Goal: Communication & Community: Ask a question

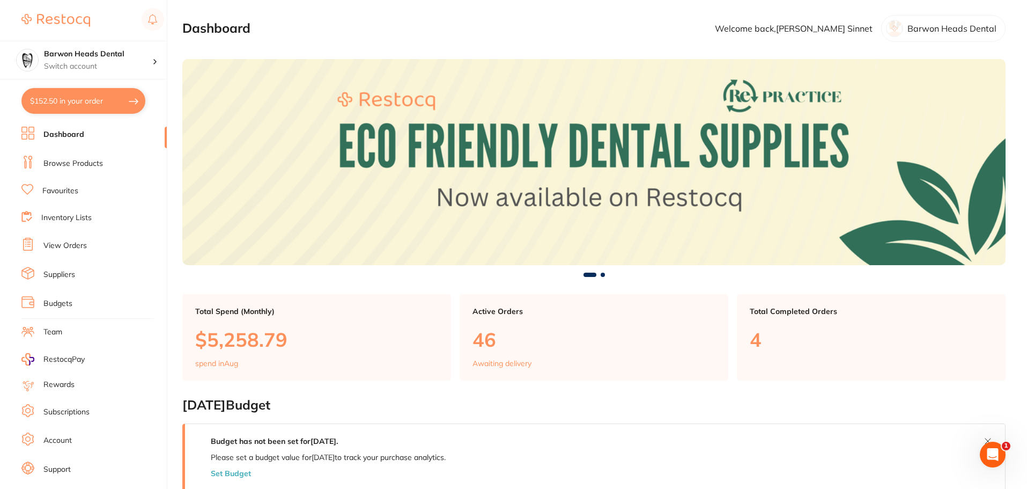
click at [87, 246] on li "View Orders" at bounding box center [93, 246] width 145 height 16
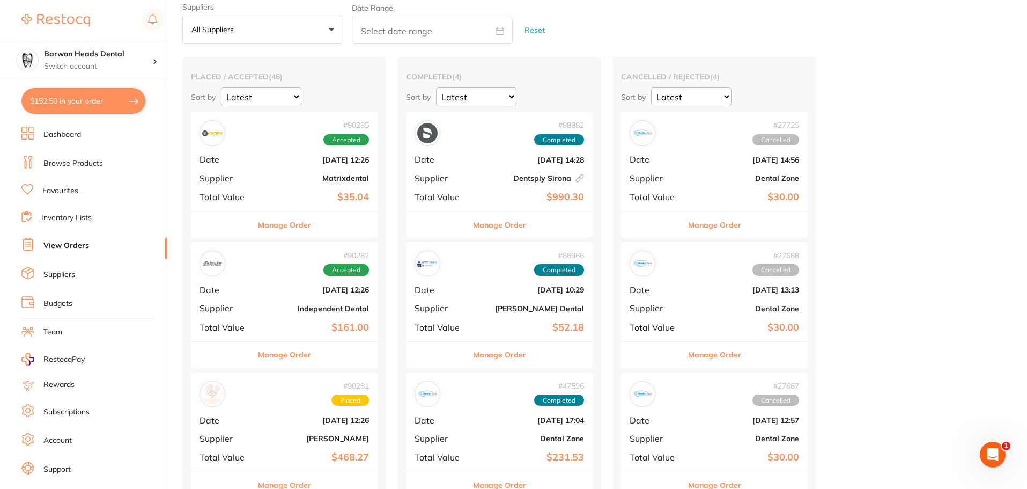
scroll to position [107, 0]
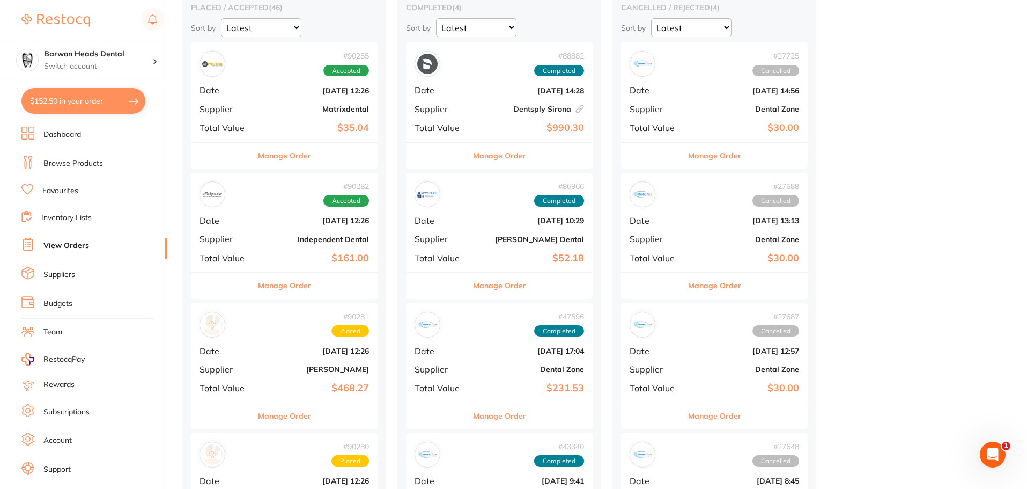
click at [221, 226] on div "# 90282 Accepted Date Aug 14 2025, 12:26 Supplier Independent Dental Total Valu…" at bounding box center [284, 222] width 187 height 99
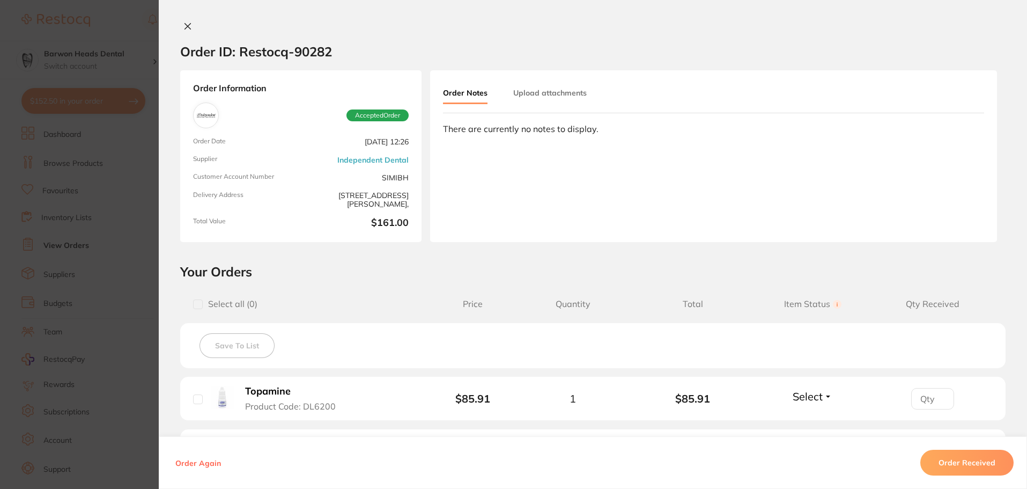
click at [183, 22] on icon at bounding box center [187, 26] width 9 height 9
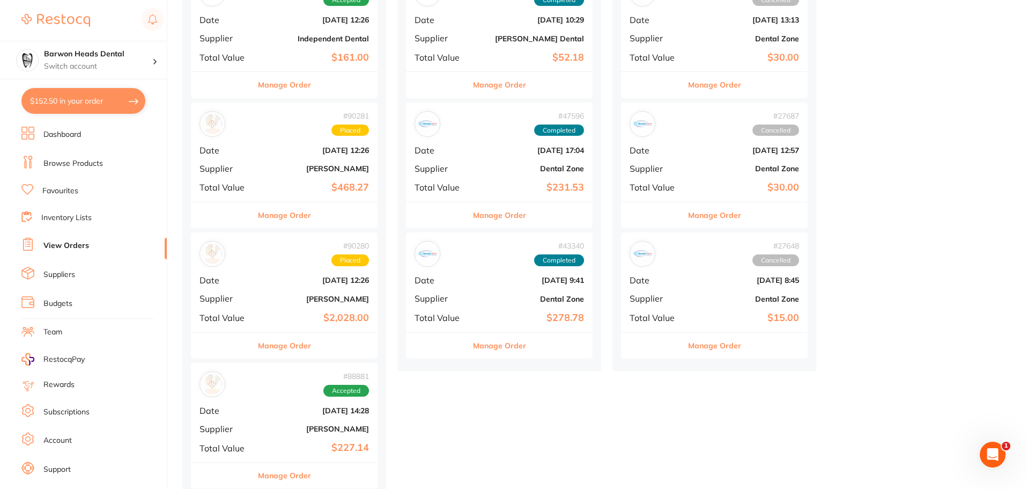
scroll to position [322, 0]
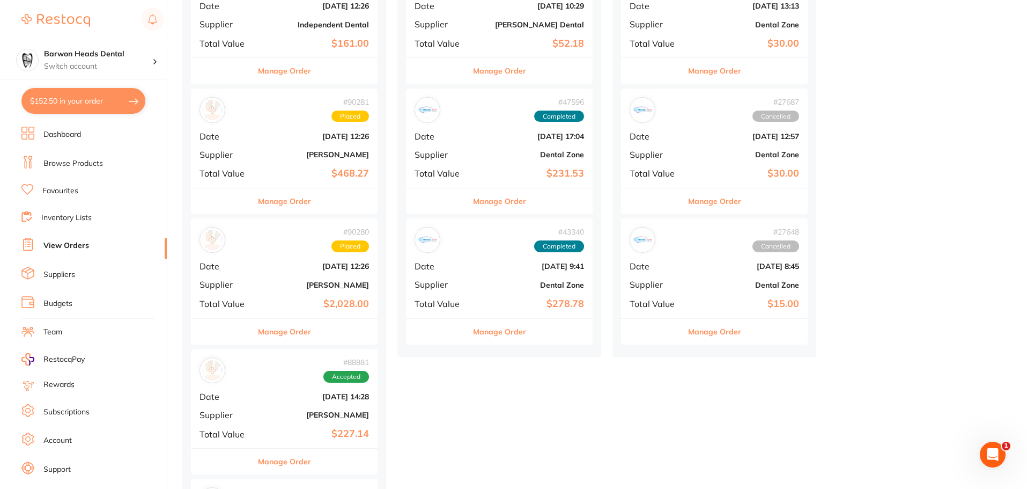
click at [251, 288] on span "Supplier" at bounding box center [227, 284] width 54 height 10
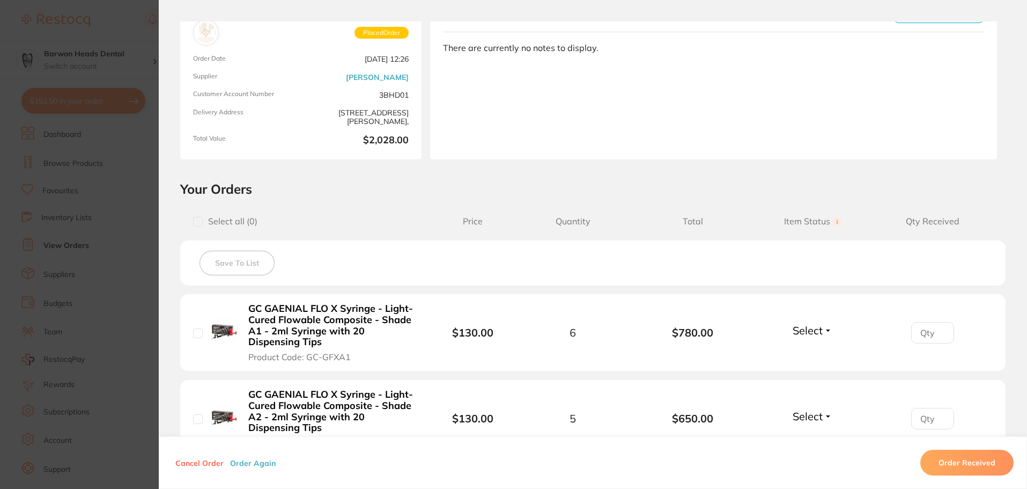
scroll to position [76, 0]
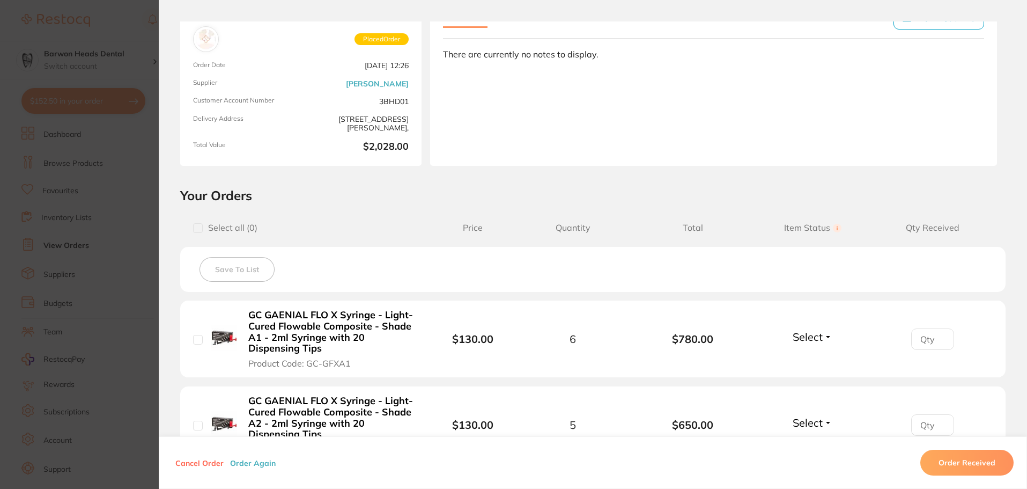
click at [181, 12] on div "Order ID: Restocq- 90280 Order Information Placed Order Order Date Aug 14 2025,…" at bounding box center [593, 244] width 868 height 489
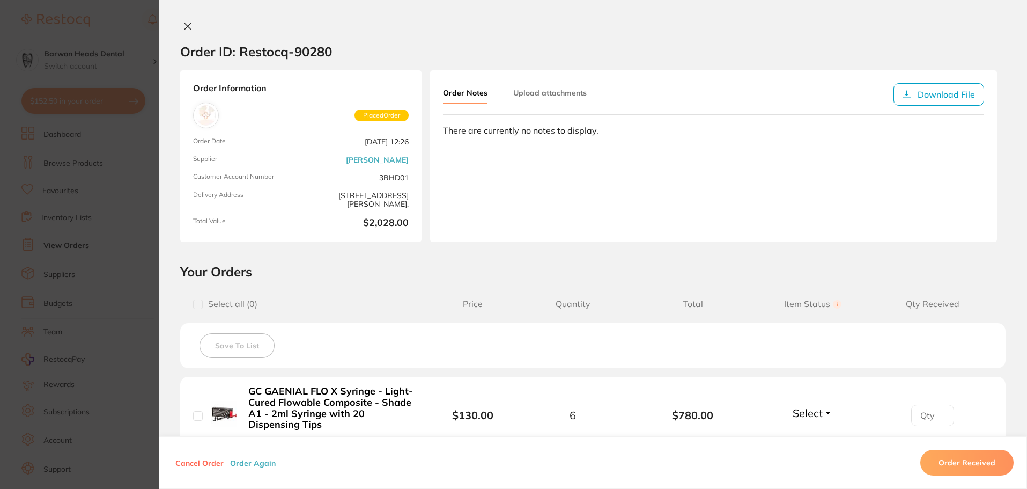
click at [185, 25] on icon at bounding box center [188, 27] width 6 height 6
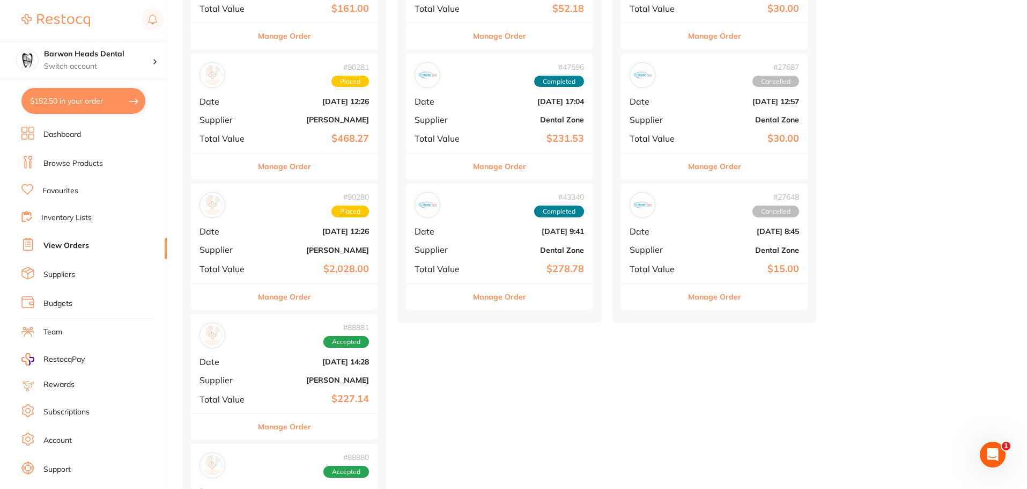
scroll to position [375, 0]
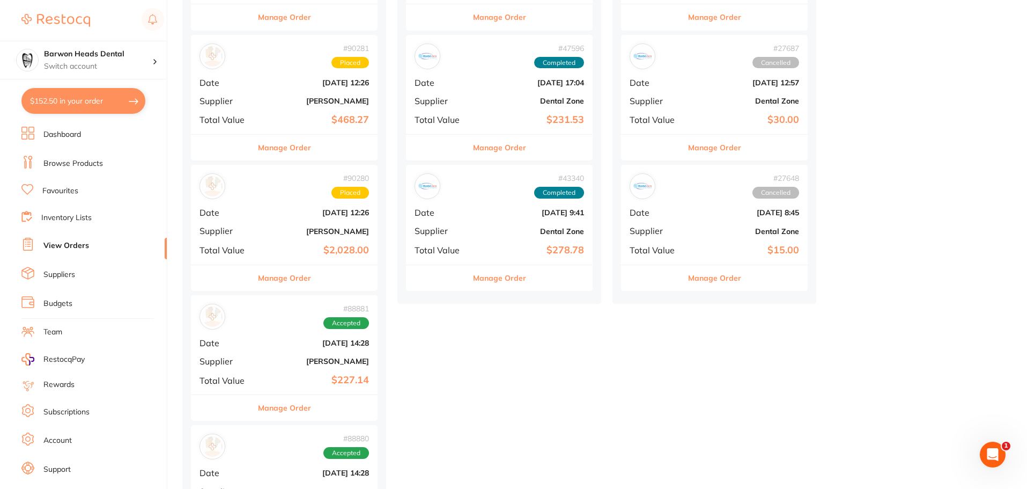
click at [274, 340] on b "[DATE] 14:28" at bounding box center [315, 342] width 107 height 9
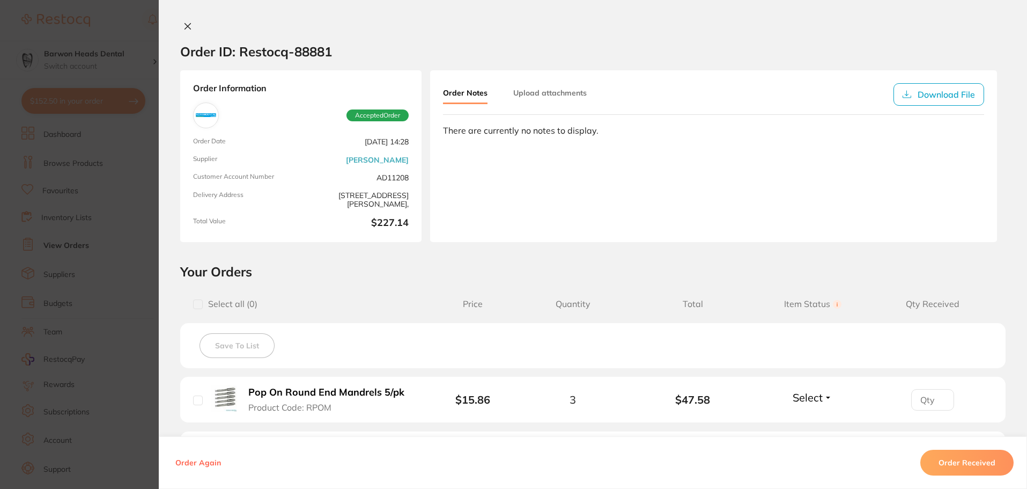
click at [183, 26] on icon at bounding box center [187, 26] width 9 height 9
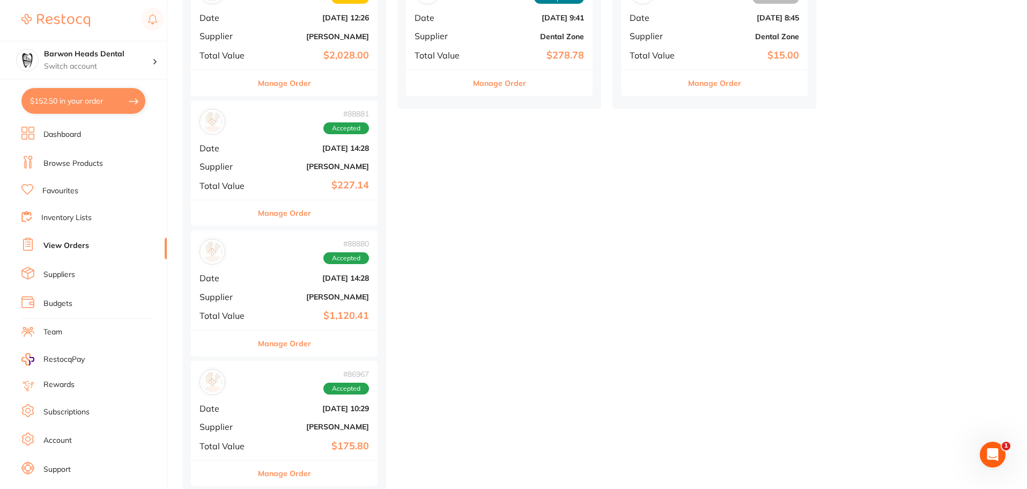
scroll to position [590, 0]
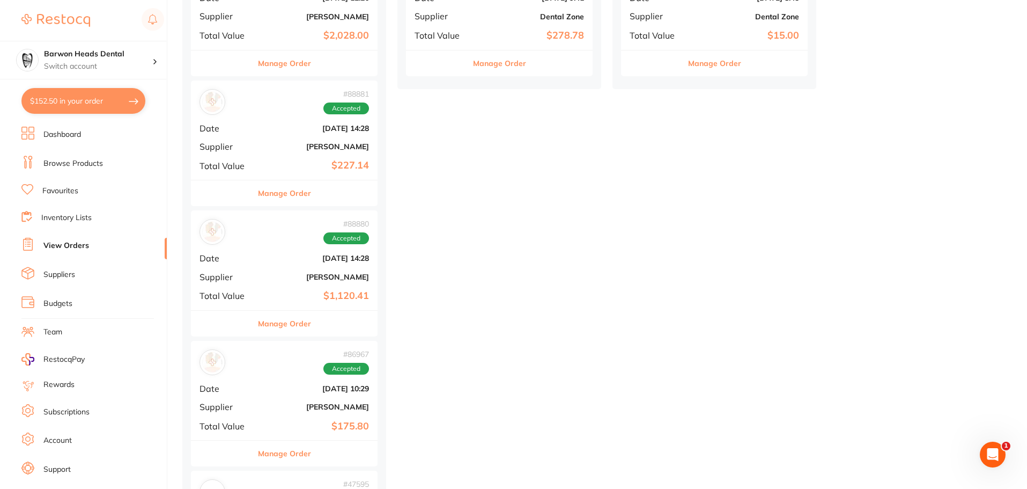
click at [278, 266] on div "# 88880 Accepted Date Aug 4 2025, 14:28 Supplier Henry Schein Halas Total Value…" at bounding box center [284, 259] width 187 height 99
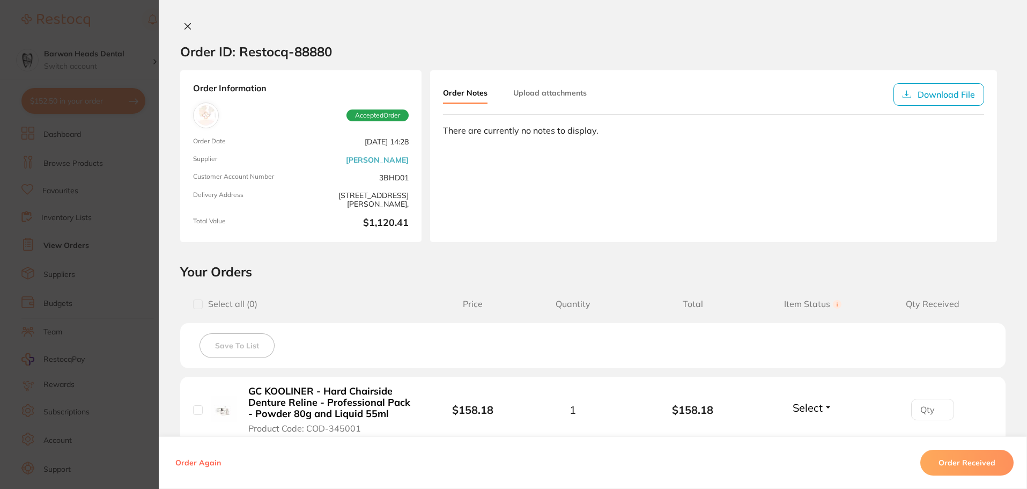
click at [281, 184] on div "Order Information Accepted Order Order Date Aug 4 2025, 14:28 Supplier Henry Sc…" at bounding box center [300, 156] width 241 height 172
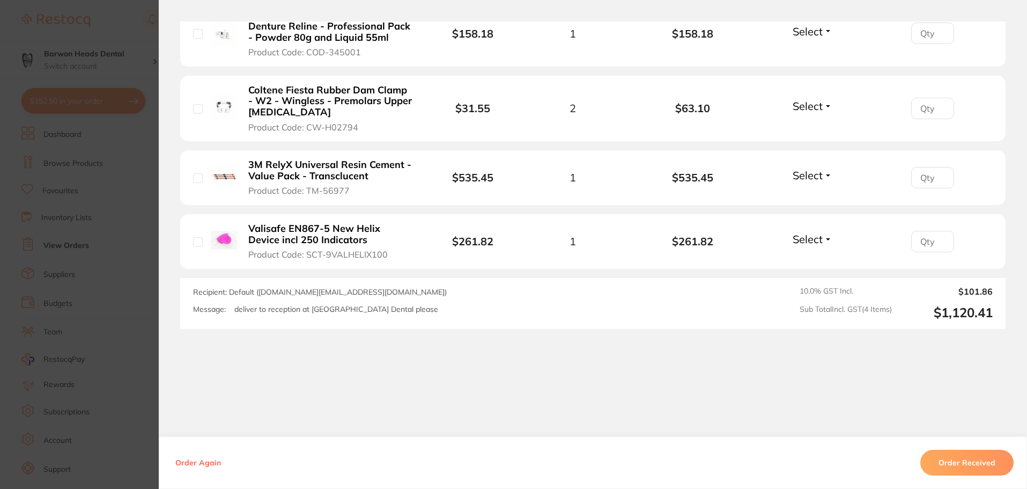
scroll to position [644, 0]
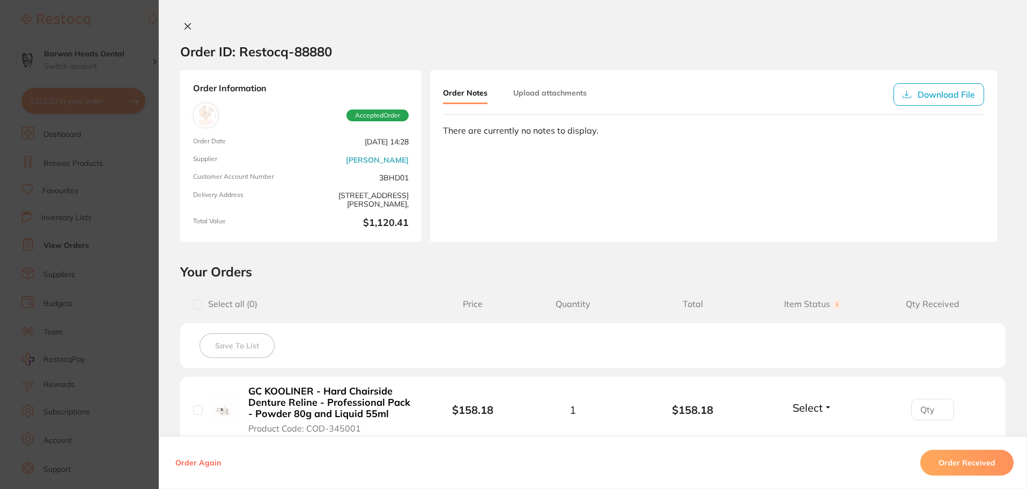
click at [185, 28] on icon at bounding box center [187, 26] width 9 height 9
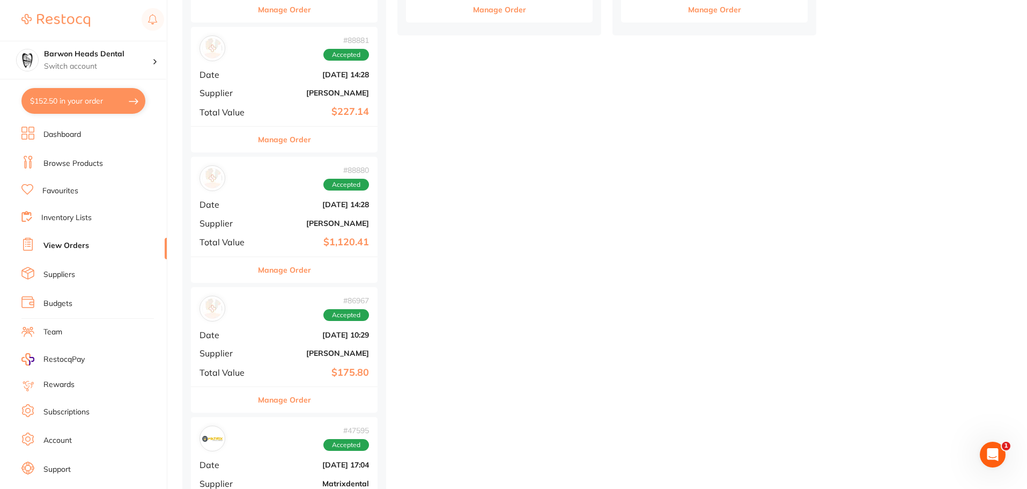
click at [296, 267] on button "Manage Order" at bounding box center [284, 270] width 53 height 26
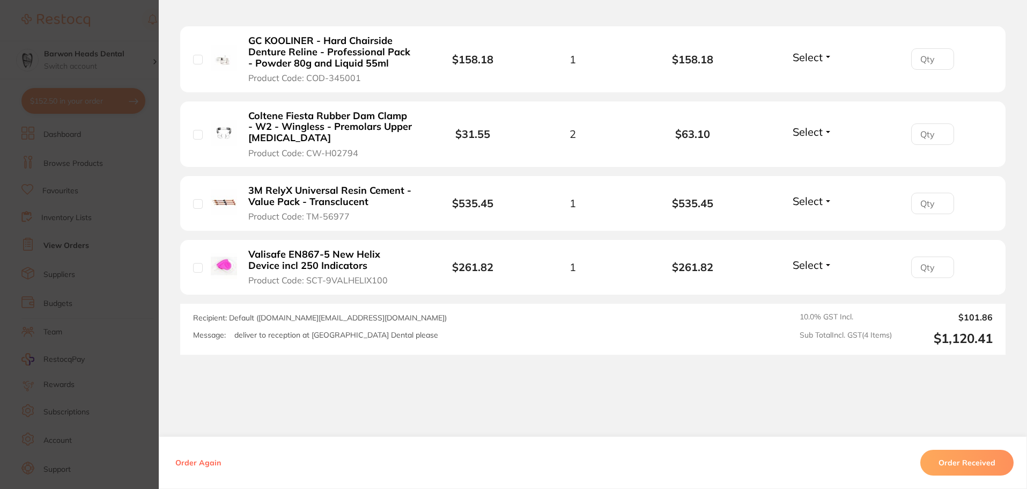
scroll to position [375, 0]
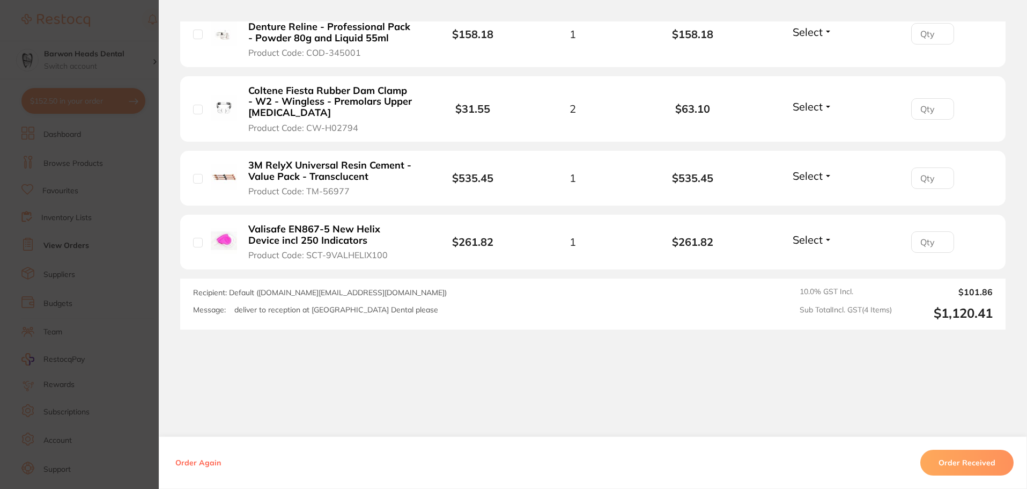
click at [194, 245] on input "checkbox" at bounding box center [198, 243] width 10 height 10
click at [196, 248] on div "Valisafe EN867-5 New Helix Device incl 250 Indicators Product Code: SCT-9VALHEL…" at bounding box center [313, 242] width 240 height 38
click at [194, 245] on input "checkbox" at bounding box center [198, 243] width 10 height 10
checkbox input "false"
click at [241, 243] on div "Valisafe EN867-5 New Helix Device incl 250 Indicators Product Code: SCT-9VALHEL…" at bounding box center [313, 242] width 240 height 38
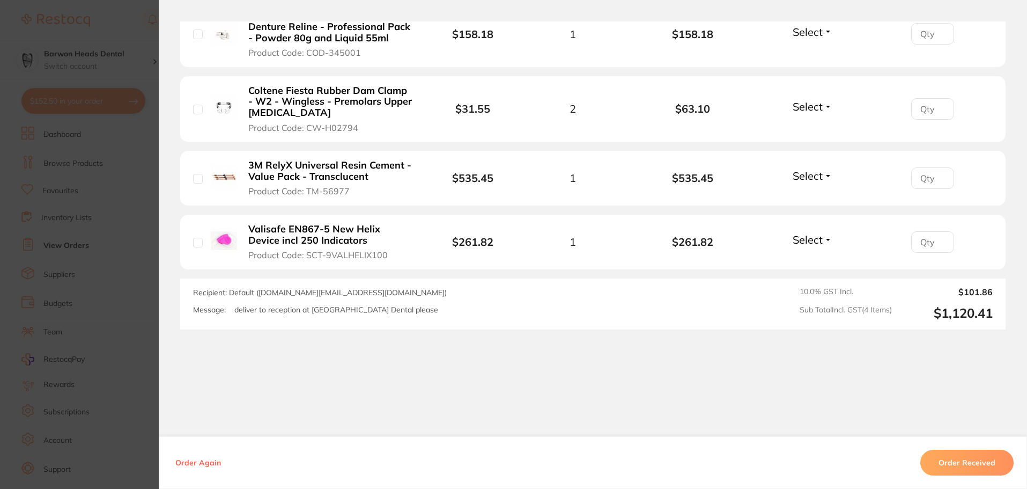
click at [314, 239] on b "Valisafe EN867-5 New Helix Device incl 250 Indicators" at bounding box center [331, 235] width 166 height 22
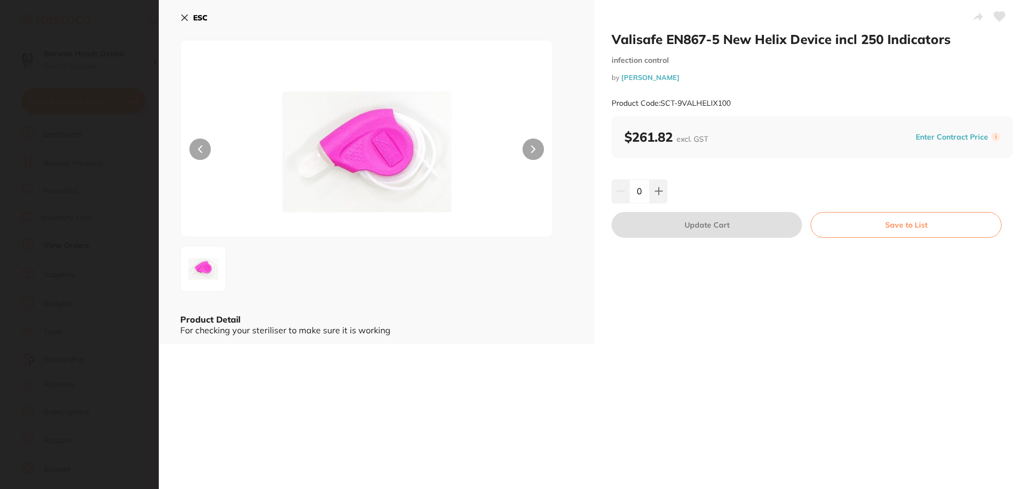
scroll to position [0, 0]
click at [185, 19] on icon at bounding box center [184, 17] width 9 height 9
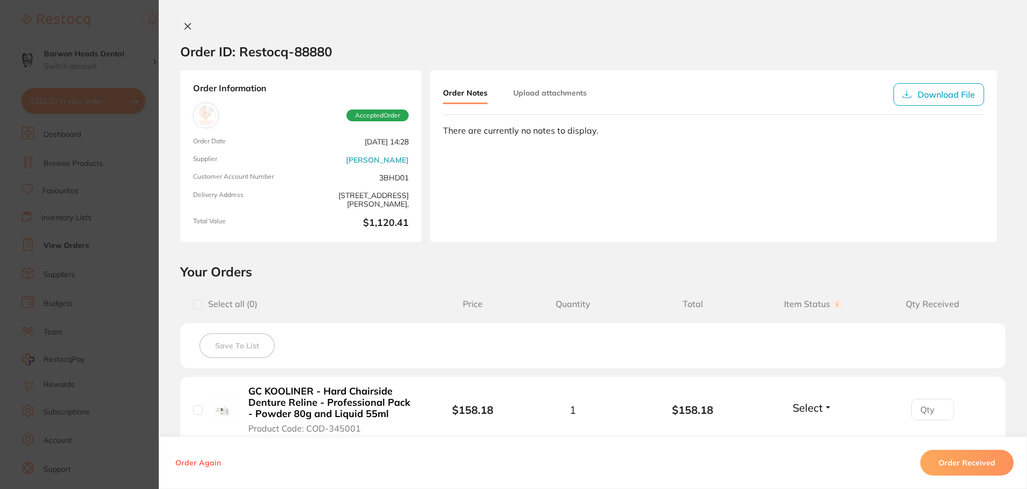
drag, startPoint x: 187, startPoint y: 24, endPoint x: 253, endPoint y: 26, distance: 66.6
click at [218, 25] on div at bounding box center [593, 26] width 868 height 11
drag, startPoint x: 334, startPoint y: 55, endPoint x: 177, endPoint y: 62, distance: 157.3
click at [177, 62] on section "Order ID: Restocq- 88880" at bounding box center [593, 52] width 868 height 38
copy h2 "Order ID: Restocq- 88880"
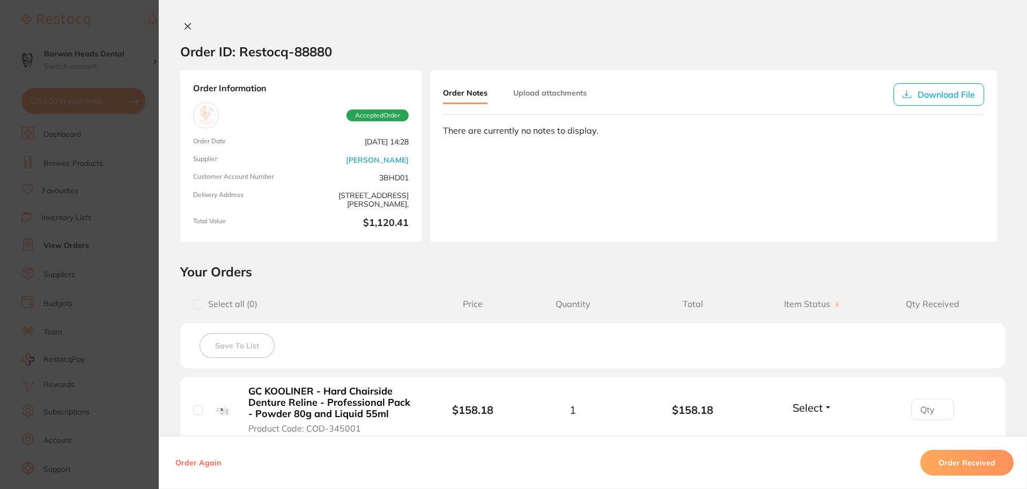
click at [138, 260] on section "Order ID: Restocq- 88880 Order Information Accepted Order Order Date [DATE] 14:…" at bounding box center [513, 244] width 1027 height 489
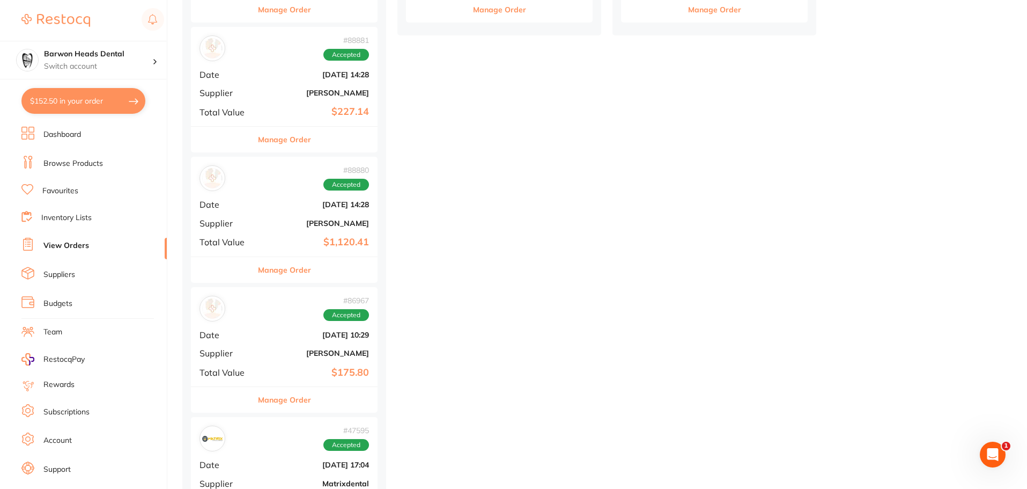
scroll to position [18, 0]
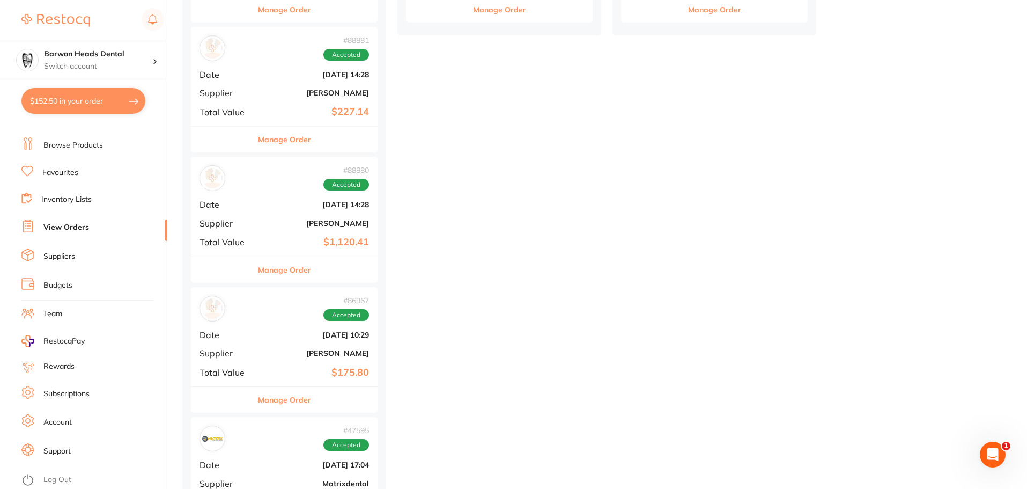
click at [83, 252] on li "Suppliers" at bounding box center [93, 256] width 145 height 16
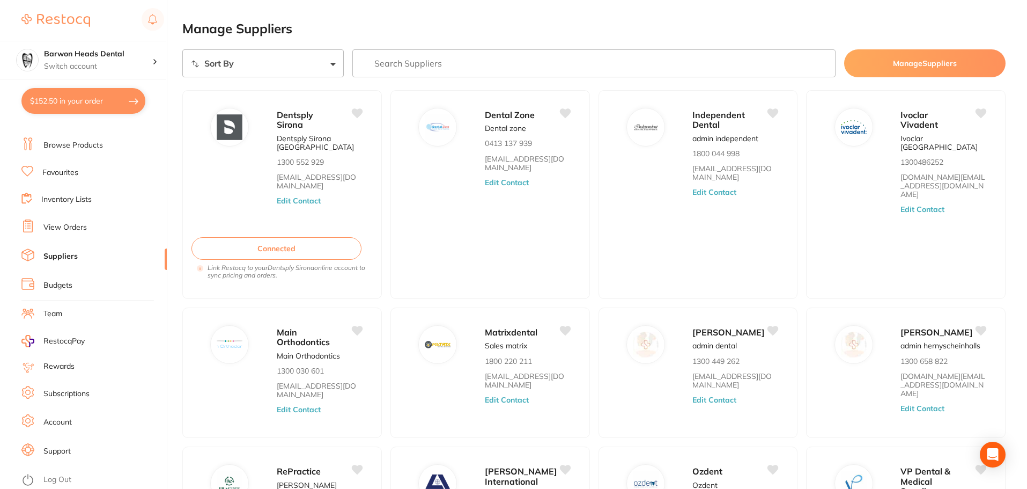
click at [61, 458] on li "Support" at bounding box center [93, 451] width 145 height 16
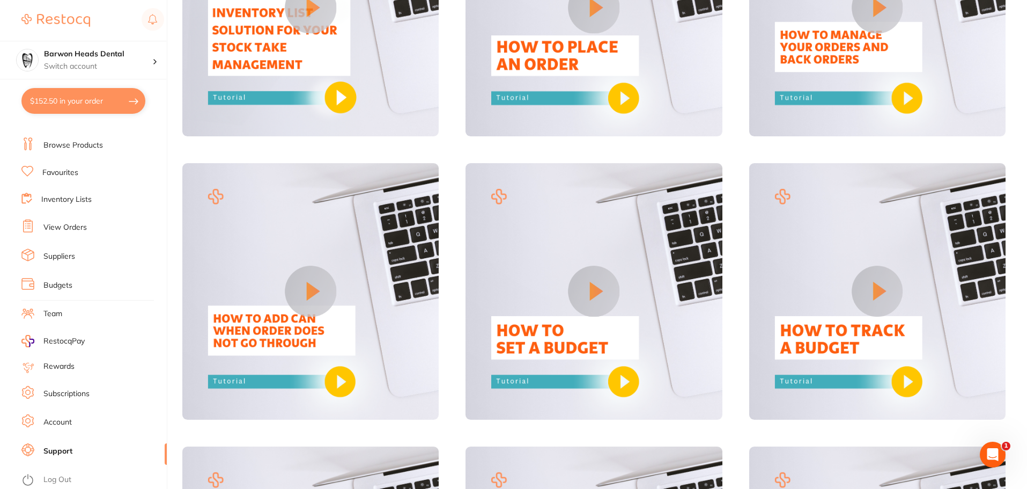
scroll to position [322, 0]
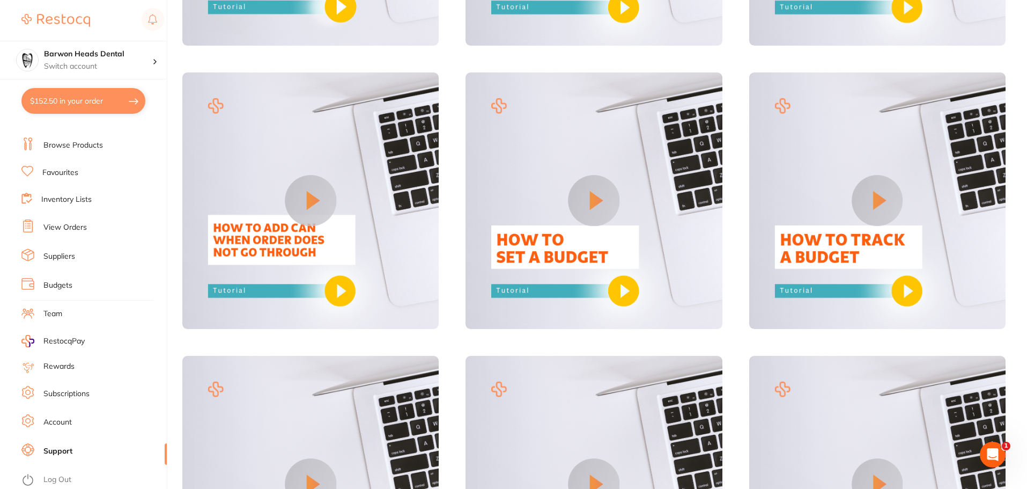
click at [66, 423] on link "Account" at bounding box center [57, 422] width 28 height 11
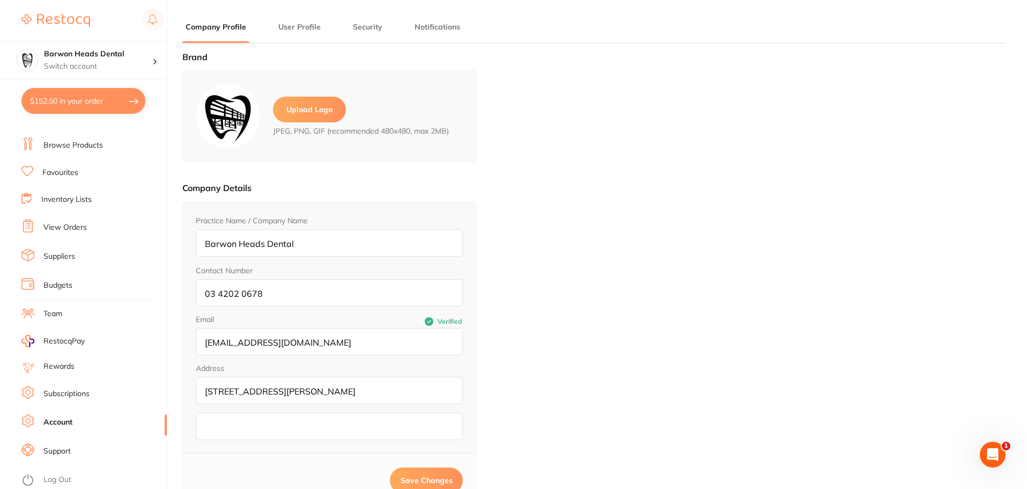
type input "Martin"
type input "Sinnet"
type input "[PERSON_NAME][EMAIL_ADDRESS][PERSON_NAME][DOMAIN_NAME]"
click at [1002, 453] on div "Open Intercom Messenger" at bounding box center [991, 452] width 35 height 35
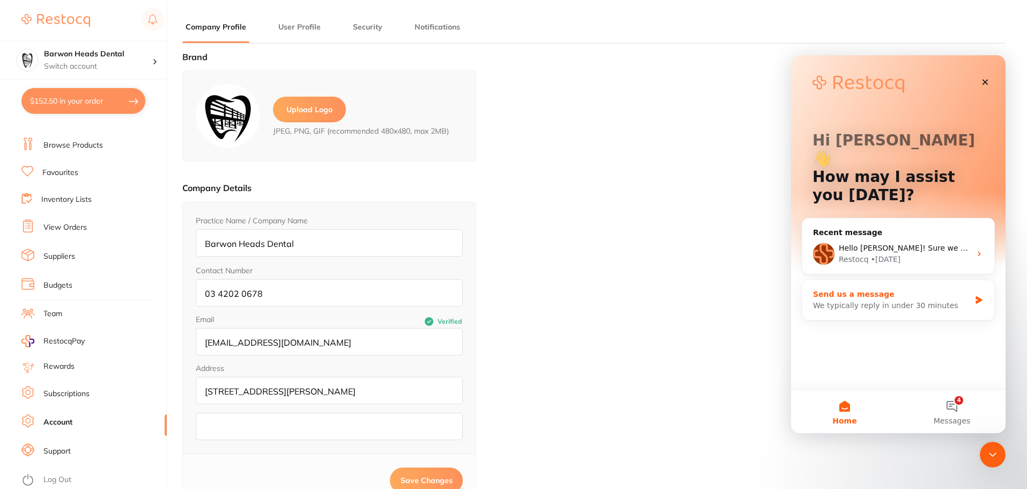
click at [878, 300] on div "We typically reply in under 30 minutes" at bounding box center [891, 305] width 157 height 11
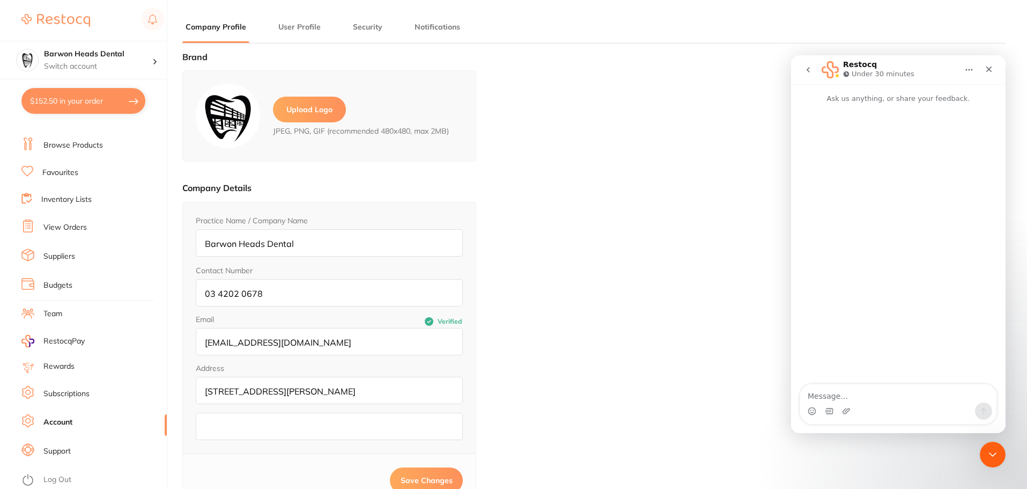
click at [831, 394] on textarea "Message…" at bounding box center [898, 393] width 196 height 18
type textarea "we have not received order:"
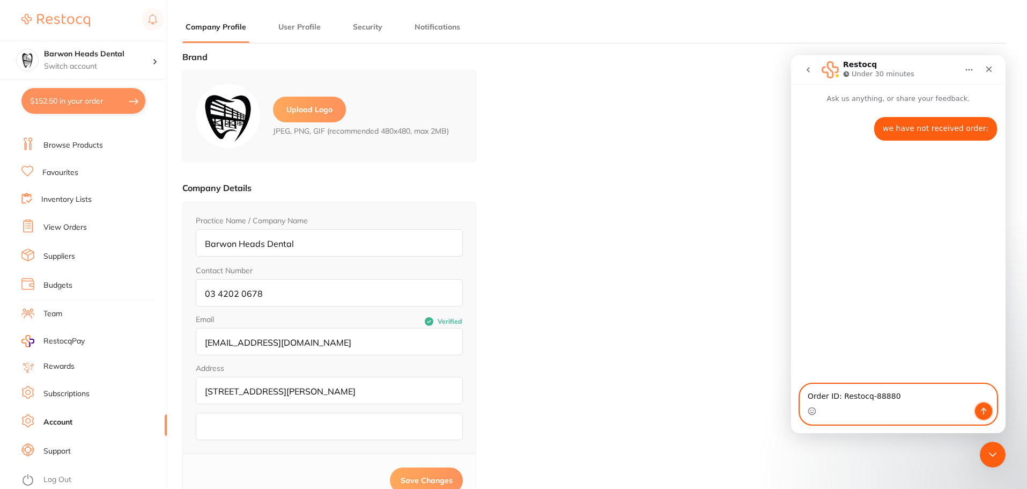
click at [980, 409] on icon "Send a message…" at bounding box center [983, 411] width 9 height 9
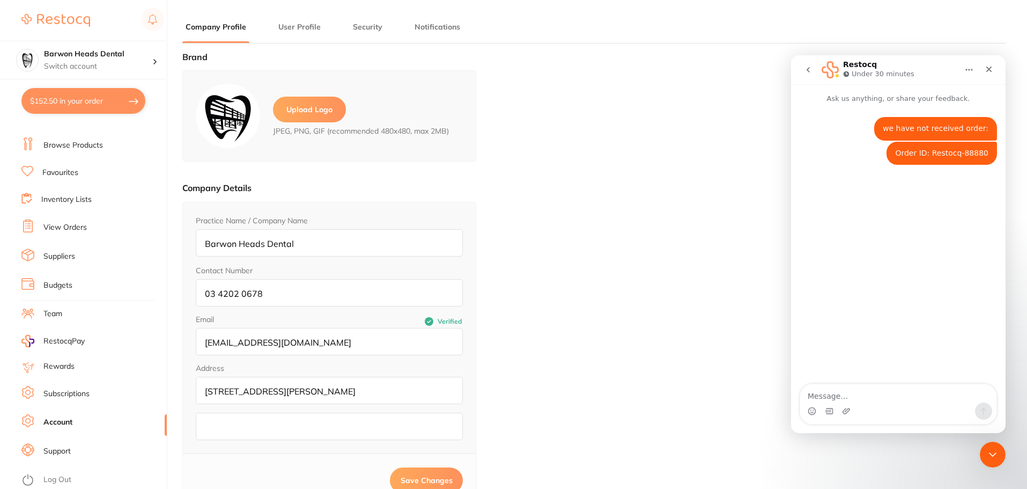
click at [76, 260] on li "Suppliers" at bounding box center [93, 256] width 145 height 16
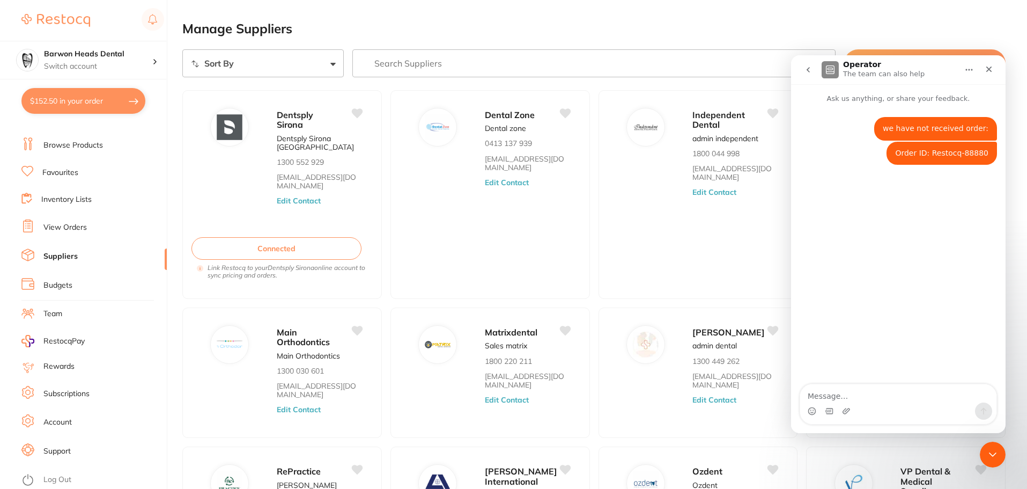
click at [94, 213] on ul "Dashboard Browse Products Favourites Inventory Lists View Orders Suppliers Budg…" at bounding box center [93, 293] width 145 height 370
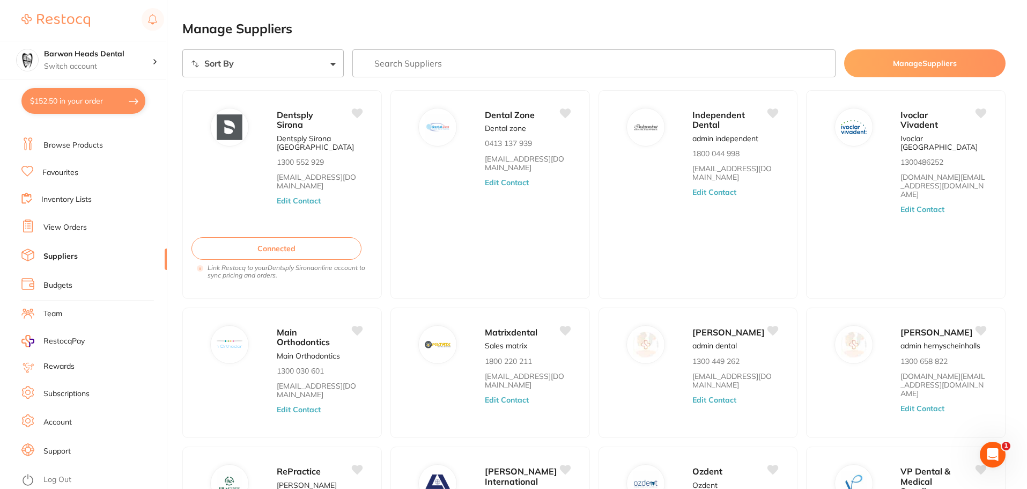
click at [54, 232] on link "View Orders" at bounding box center [64, 227] width 43 height 11
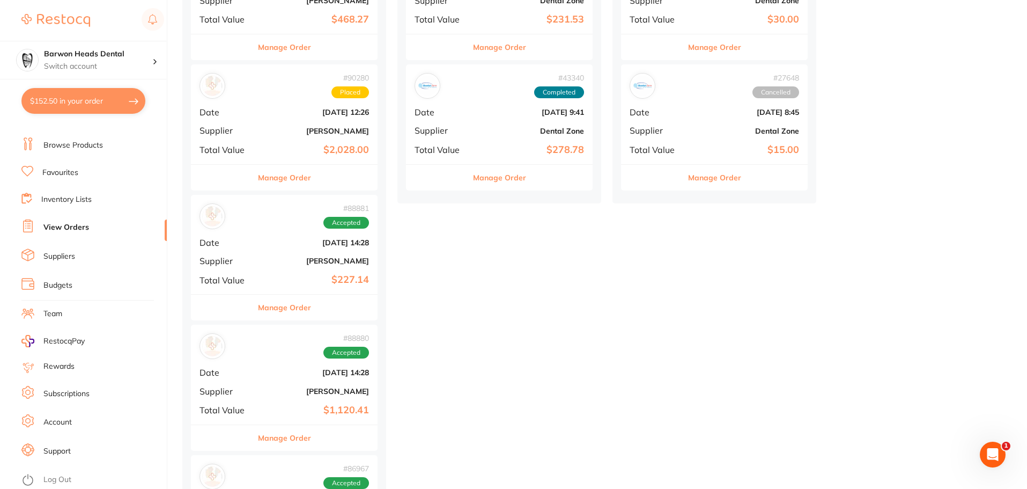
scroll to position [483, 0]
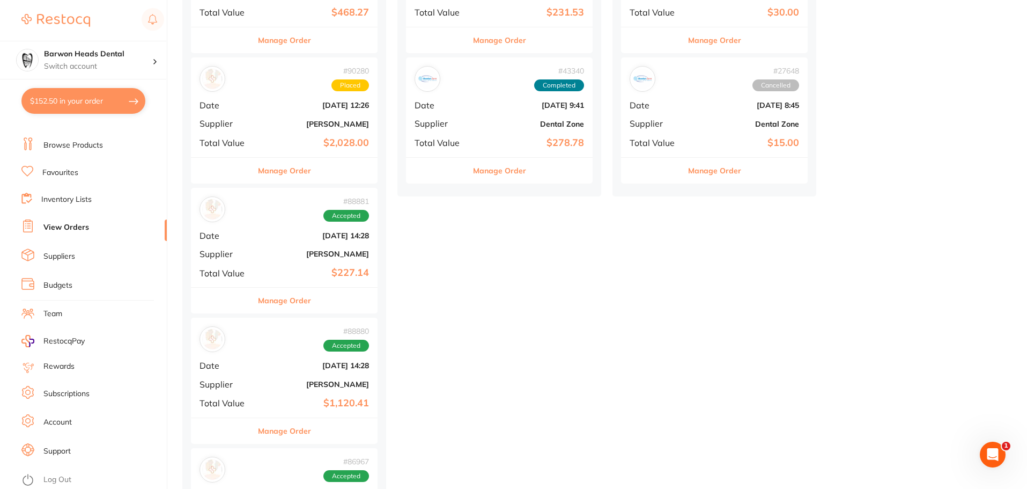
click at [300, 387] on b "[PERSON_NAME]" at bounding box center [315, 384] width 107 height 9
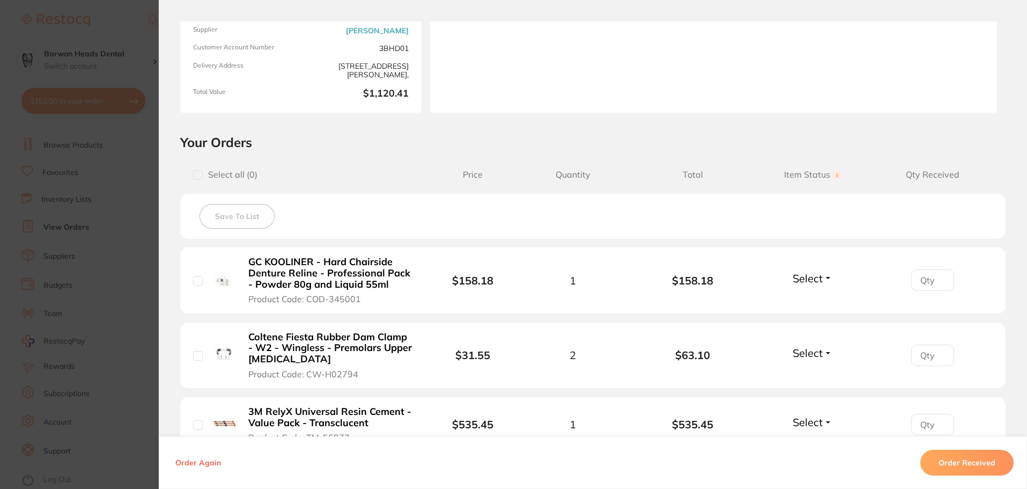
scroll to position [268, 0]
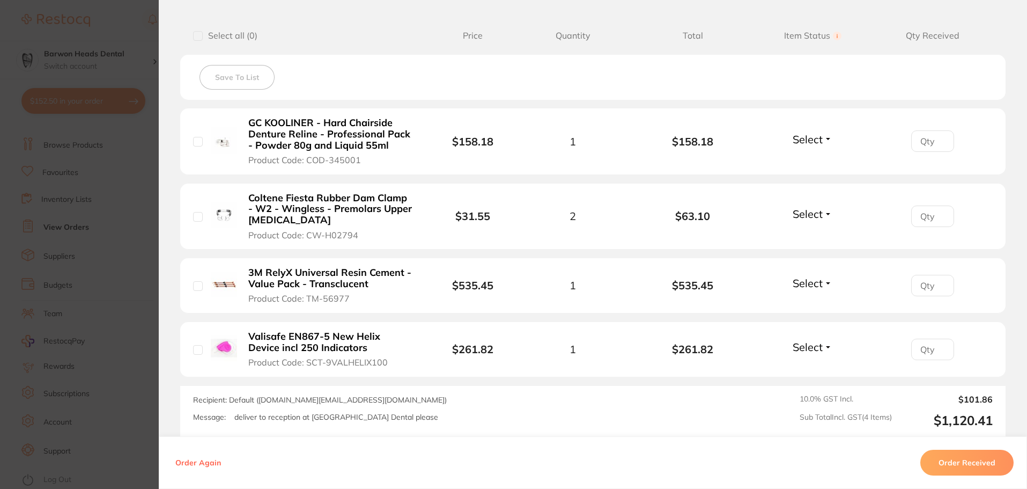
click at [252, 147] on b "GC KOOLINER - Hard Chairside Denture Reline - Professional Pack - Powder 80g an…" at bounding box center [331, 133] width 166 height 33
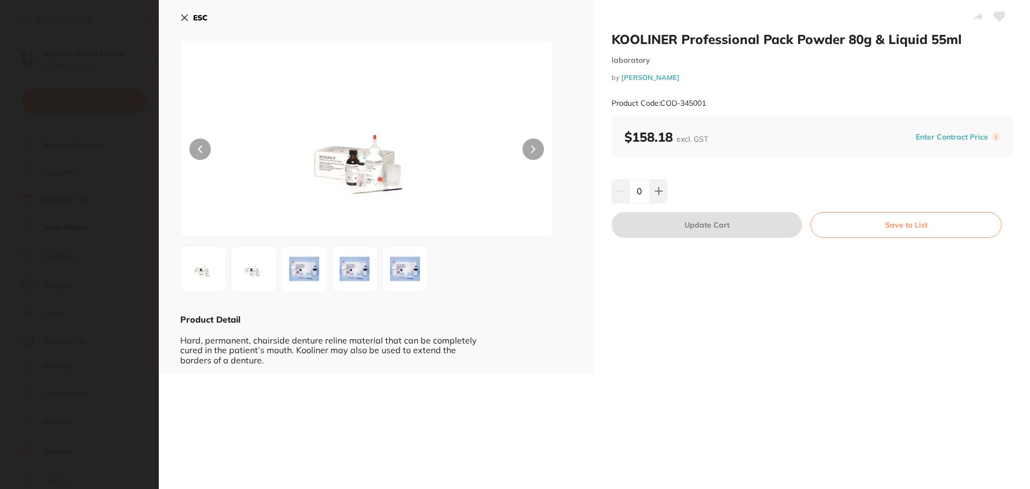
scroll to position [0, 0]
click at [190, 16] on button "ESC" at bounding box center [193, 18] width 27 height 18
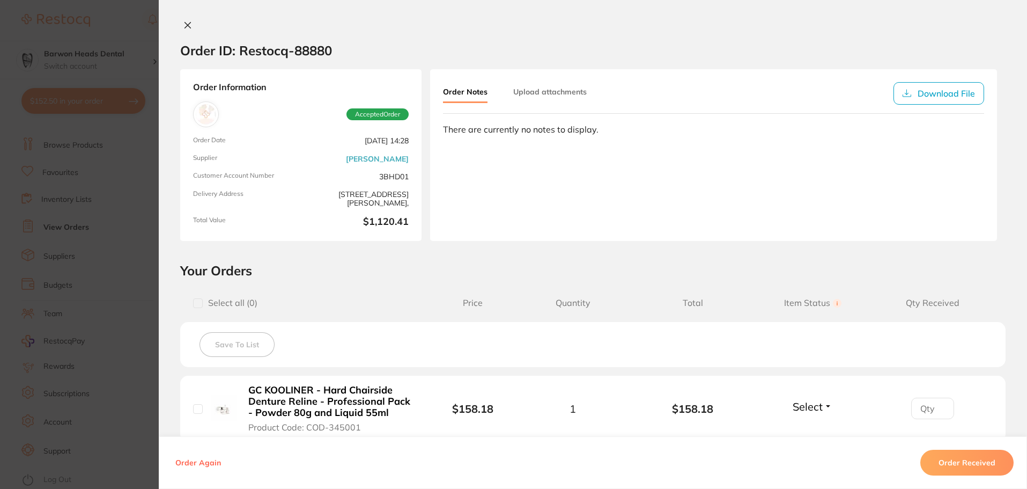
scroll to position [1, 0]
drag, startPoint x: 196, startPoint y: 25, endPoint x: 191, endPoint y: 28, distance: 6.0
click at [192, 27] on div at bounding box center [593, 26] width 868 height 11
click at [186, 30] on icon at bounding box center [187, 25] width 9 height 9
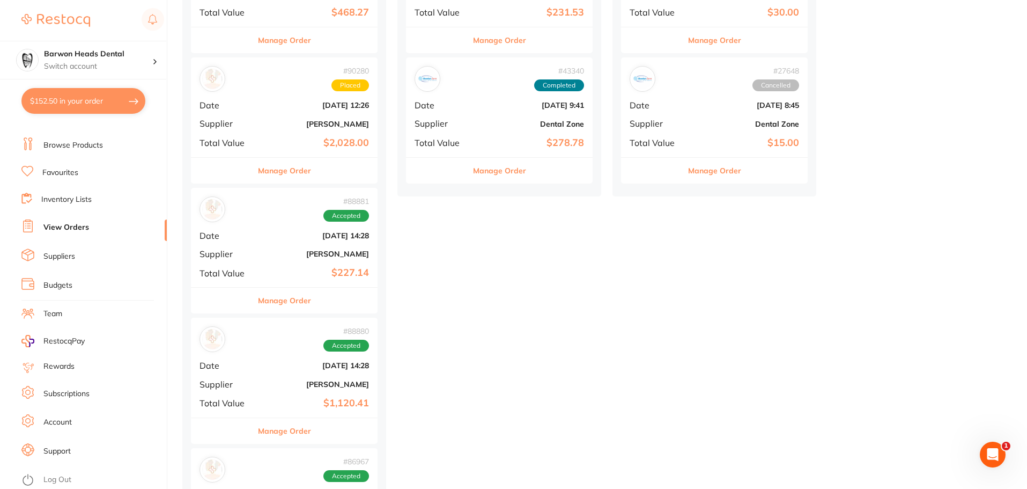
click at [991, 456] on icon "Open Intercom Messenger" at bounding box center [993, 454] width 8 height 9
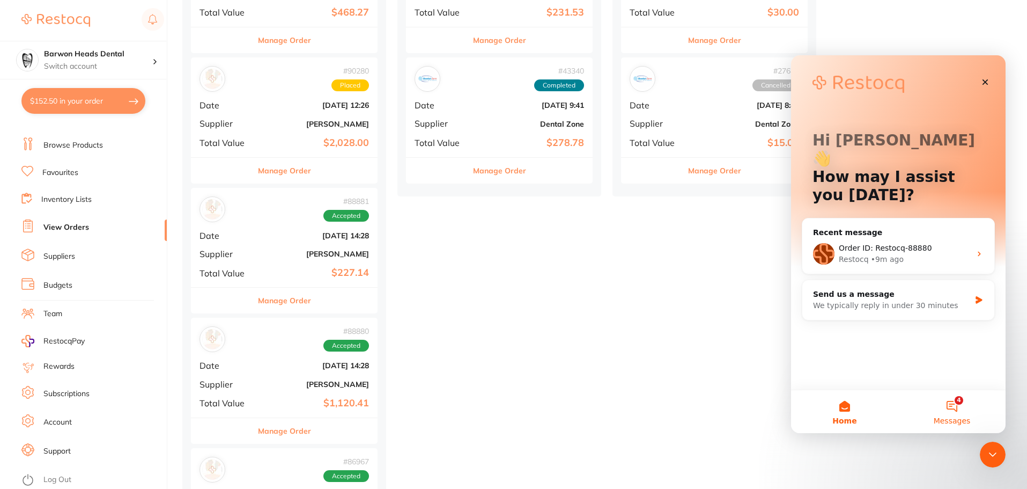
click at [956, 403] on button "4 Messages" at bounding box center [951, 411] width 107 height 43
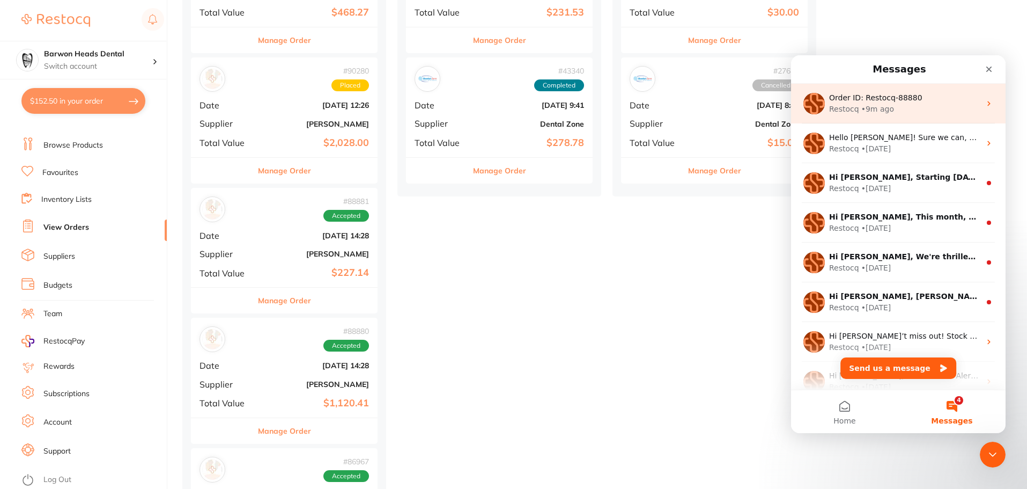
click at [941, 117] on div "Order ID: Restocq-88880 Restocq • 9m ago" at bounding box center [898, 104] width 215 height 40
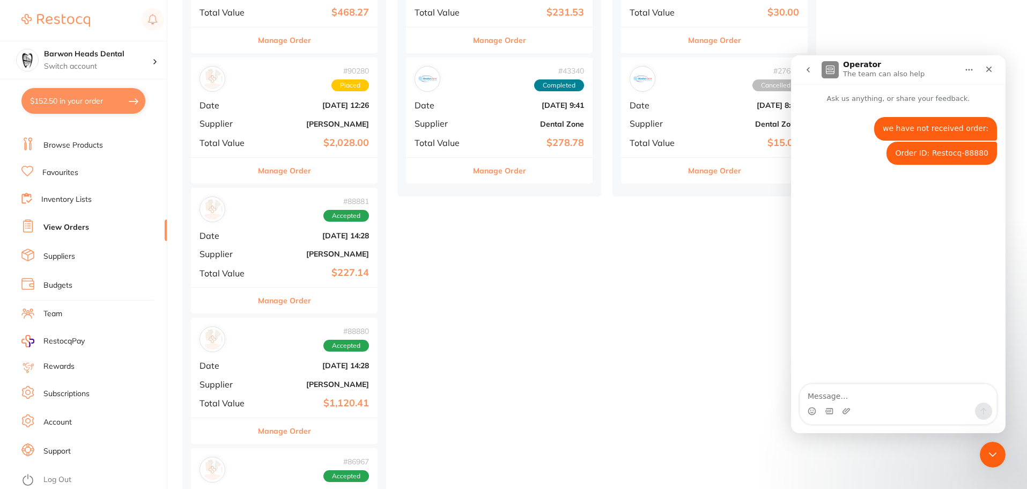
click at [306, 301] on button "Manage Order" at bounding box center [284, 300] width 53 height 26
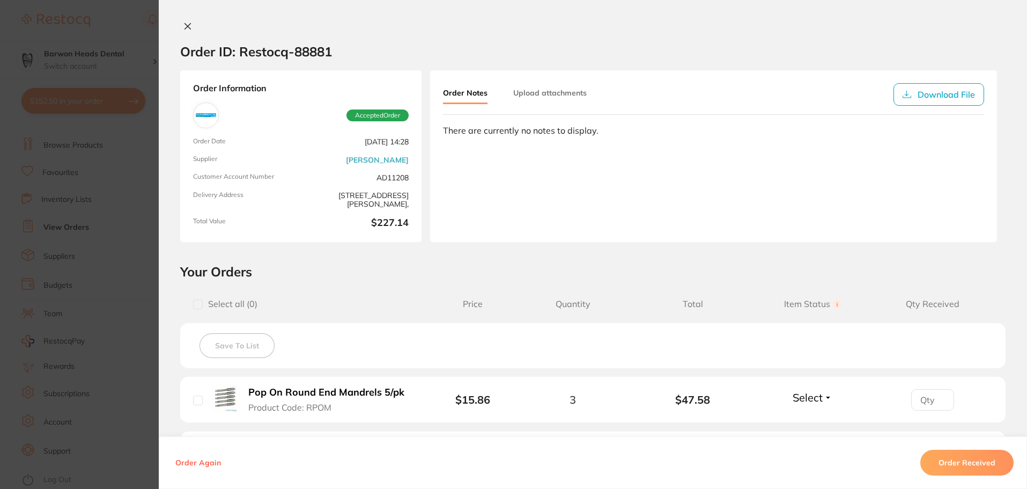
click at [185, 25] on icon at bounding box center [187, 26] width 9 height 9
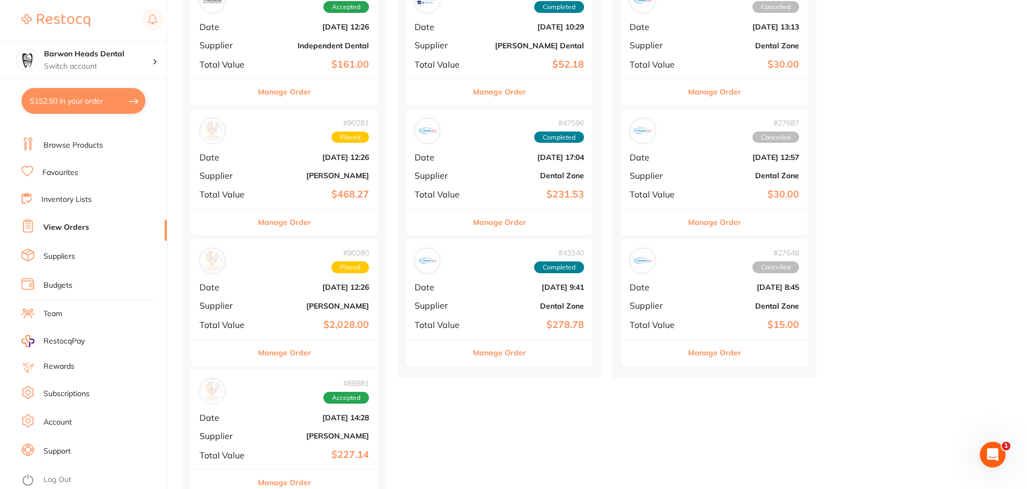
scroll to position [322, 0]
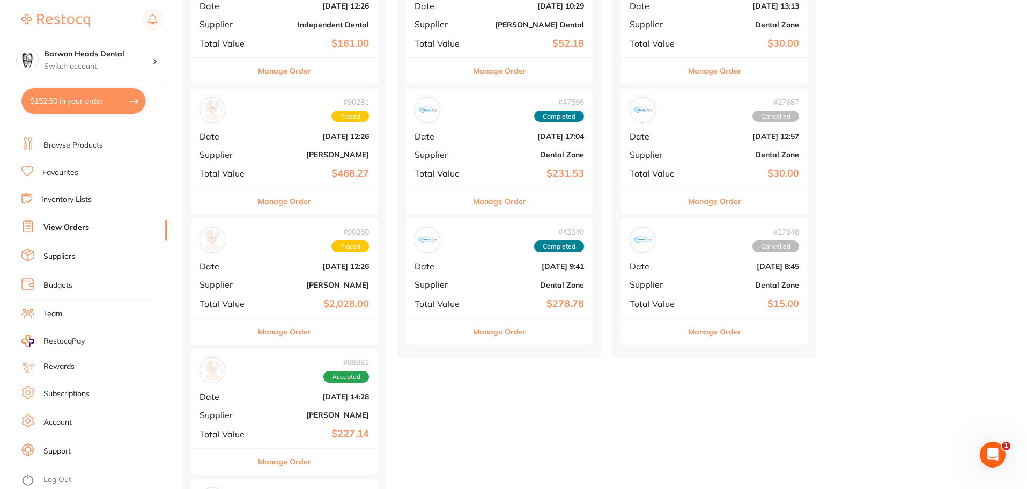
click at [222, 405] on div "# 88881 Accepted Date Aug 4 2025, 14:28 Supplier Adam Dental Total Value $227.14" at bounding box center [284, 398] width 187 height 99
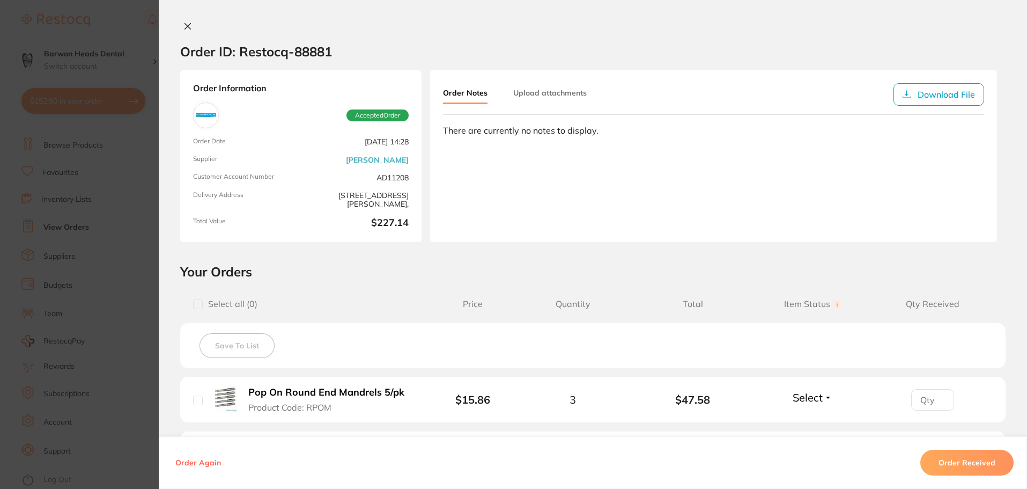
click at [183, 30] on icon at bounding box center [187, 26] width 9 height 9
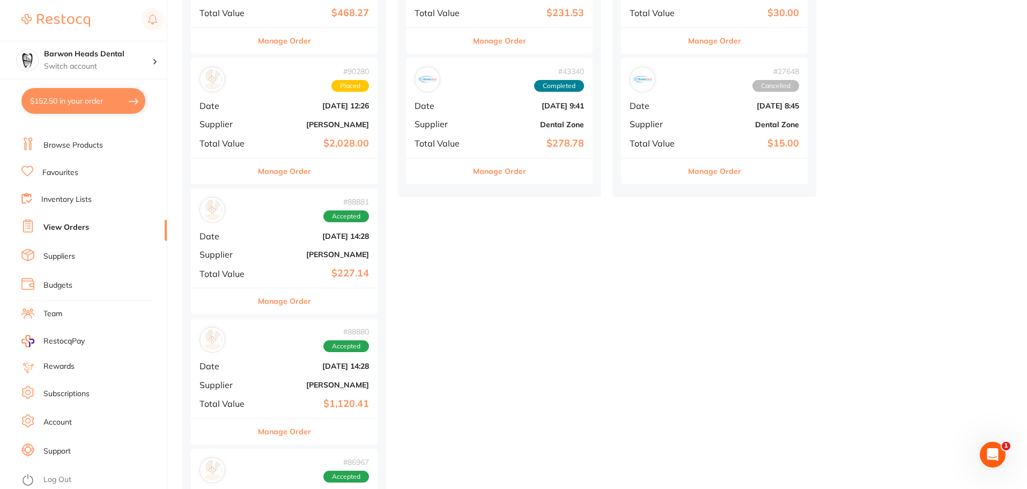
scroll to position [483, 0]
click at [260, 390] on div "# 88880 Accepted Date Aug 4 2025, 14:28 Supplier Henry Schein Halas Total Value…" at bounding box center [284, 367] width 187 height 99
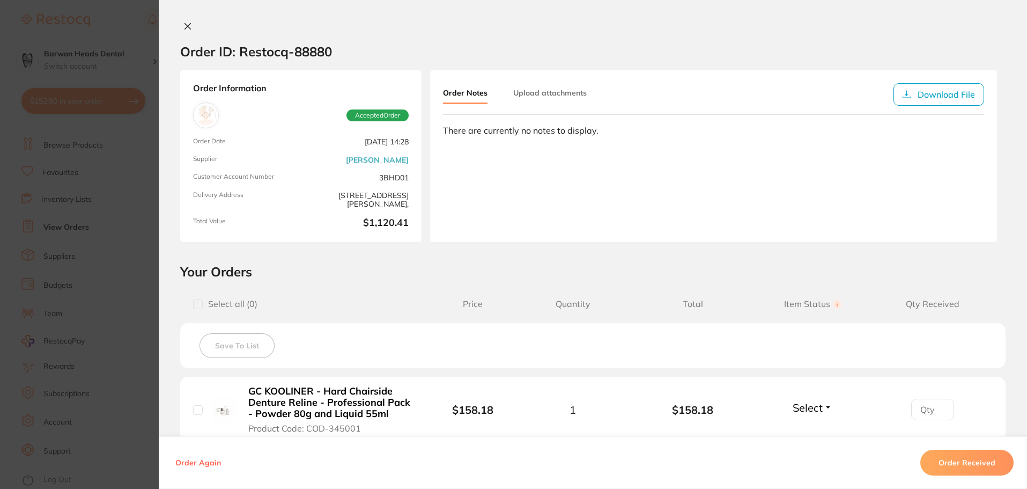
click at [187, 27] on icon at bounding box center [188, 27] width 6 height 6
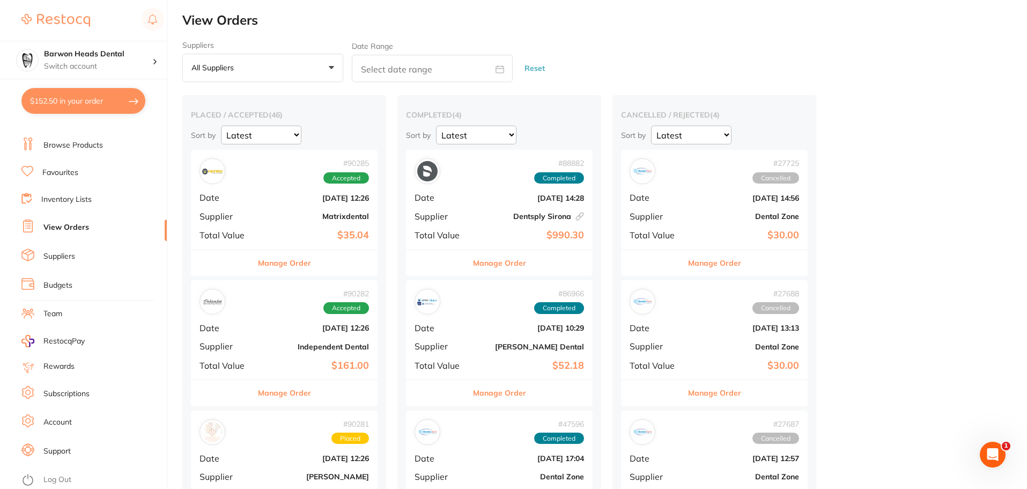
click at [76, 142] on link "Browse Products" at bounding box center [73, 145] width 60 height 11
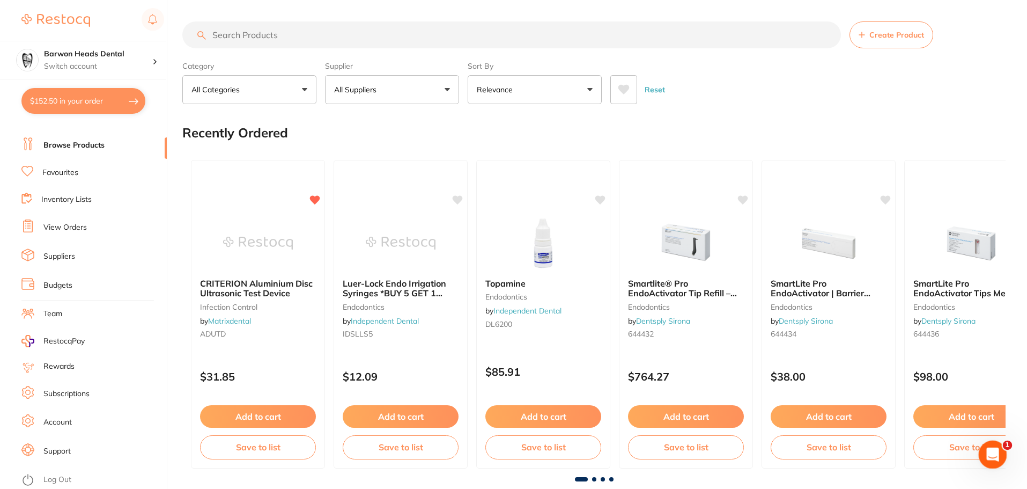
click at [997, 457] on div "Open Intercom Messenger" at bounding box center [991, 452] width 35 height 35
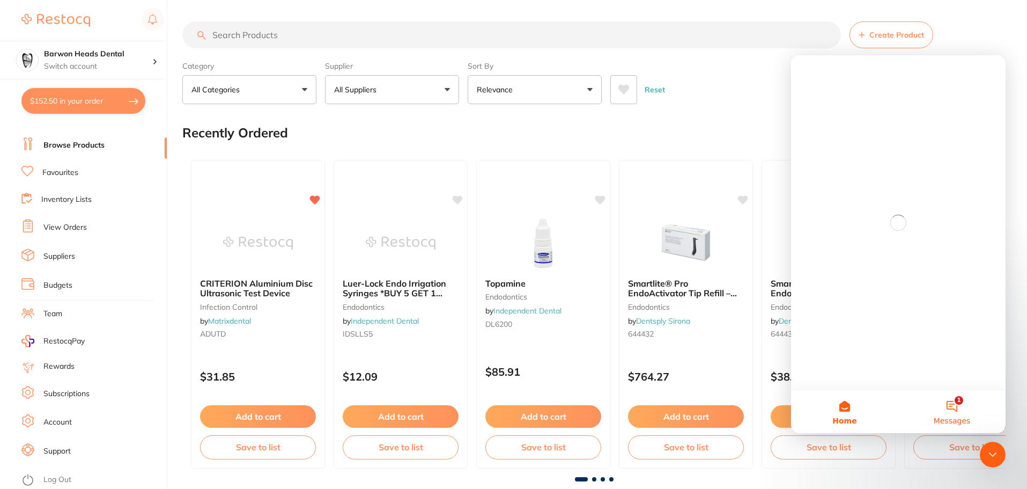
click at [950, 414] on button "1 Messages" at bounding box center [951, 411] width 107 height 43
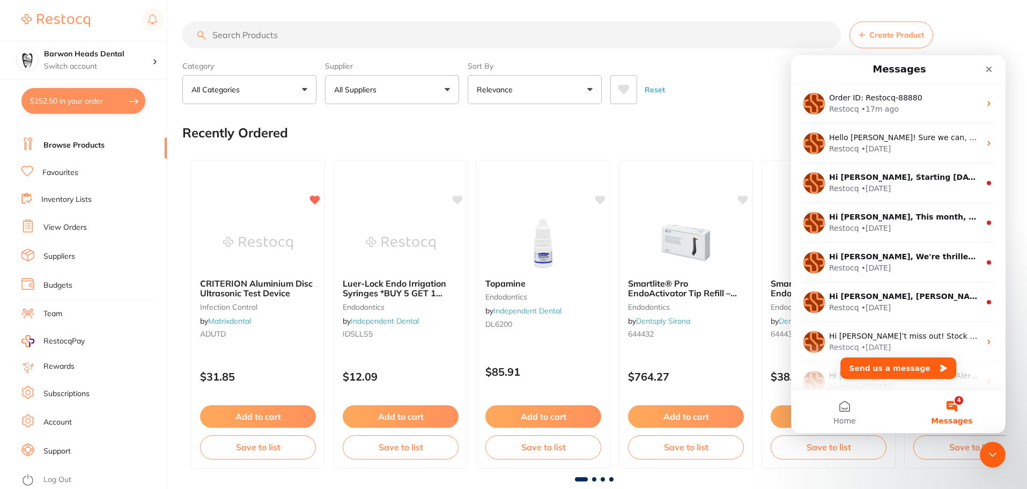
click at [461, 143] on div "Recently Ordered" at bounding box center [593, 133] width 823 height 36
click at [341, 33] on input "search" at bounding box center [511, 34] width 659 height 27
type input "helix"
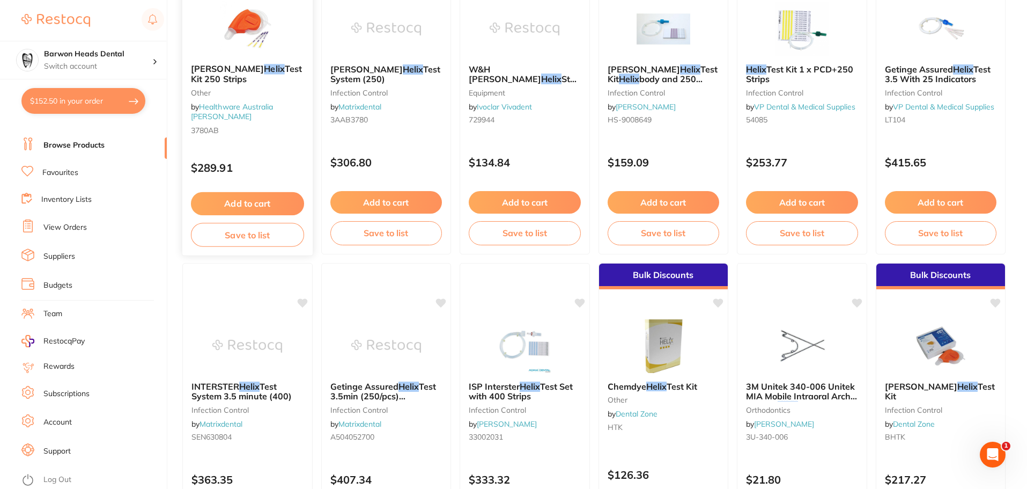
scroll to position [215, 0]
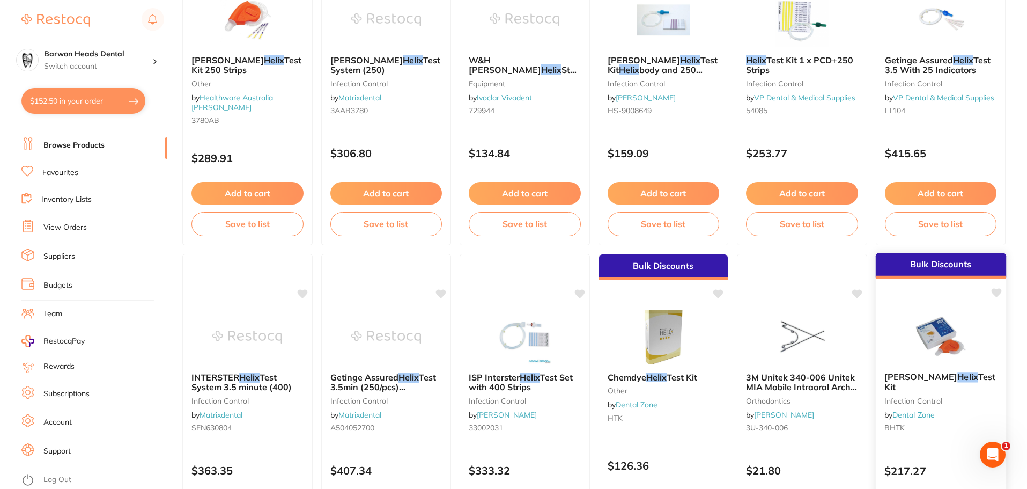
click at [897, 379] on span "[PERSON_NAME]" at bounding box center [920, 376] width 73 height 11
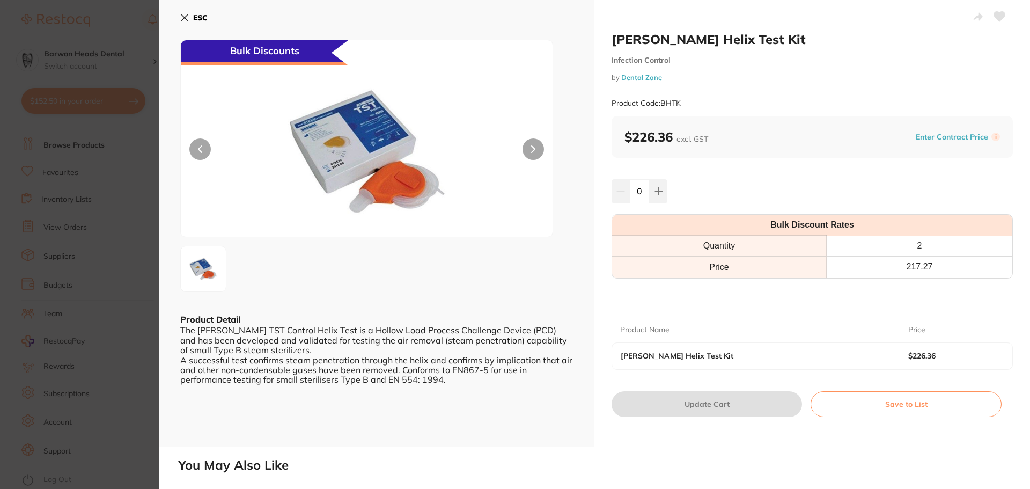
click at [452, 297] on div "ESC Bulk Discounts Product Detail The [PERSON_NAME] TST Control Helix Test is a…" at bounding box center [377, 223] width 436 height 447
